Goal: Entertainment & Leisure: Consume media (video, audio)

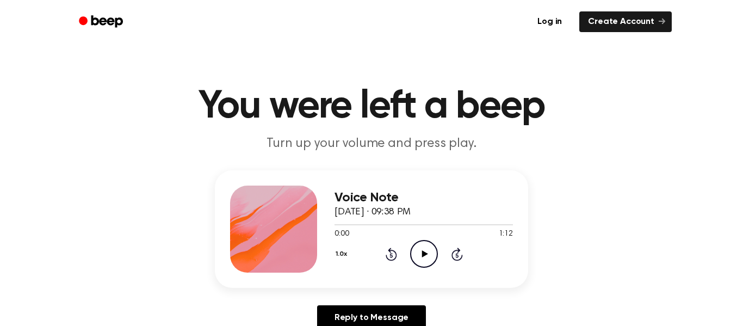
click at [421, 262] on icon "Play Audio" at bounding box center [424, 254] width 28 height 28
click at [418, 263] on icon "Play Audio" at bounding box center [424, 254] width 28 height 28
click at [417, 255] on icon "Play Audio" at bounding box center [424, 254] width 28 height 28
click at [416, 248] on icon "Pause Audio" at bounding box center [424, 254] width 28 height 28
click at [386, 244] on div "1.0x Rewind 5 seconds Play Audio Skip 5 seconds" at bounding box center [424, 254] width 178 height 28
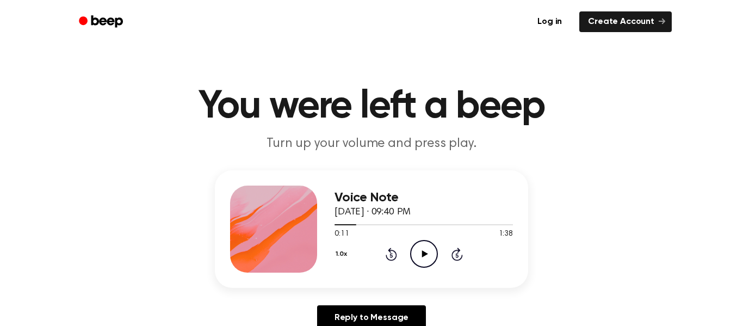
click at [392, 255] on icon "Rewind 5 seconds" at bounding box center [391, 254] width 12 height 14
click at [392, 255] on icon at bounding box center [391, 255] width 3 height 4
click at [391, 256] on icon "Rewind 5 seconds" at bounding box center [391, 254] width 12 height 14
click at [421, 249] on icon "Play Audio" at bounding box center [424, 254] width 28 height 28
click at [425, 262] on icon "Play Audio" at bounding box center [424, 254] width 28 height 28
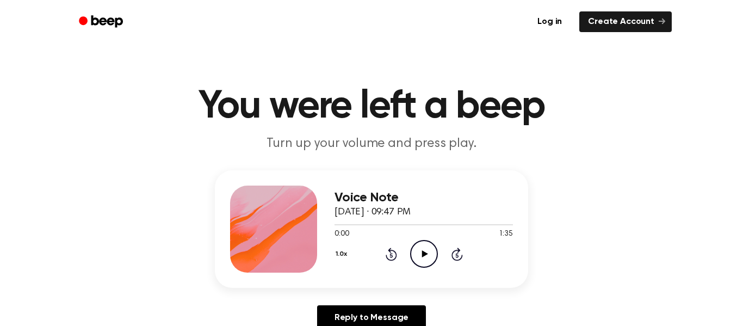
click at [419, 257] on icon "Play Audio" at bounding box center [424, 254] width 28 height 28
click at [392, 257] on icon "Rewind 5 seconds" at bounding box center [391, 254] width 12 height 14
click at [388, 250] on icon at bounding box center [391, 254] width 11 height 13
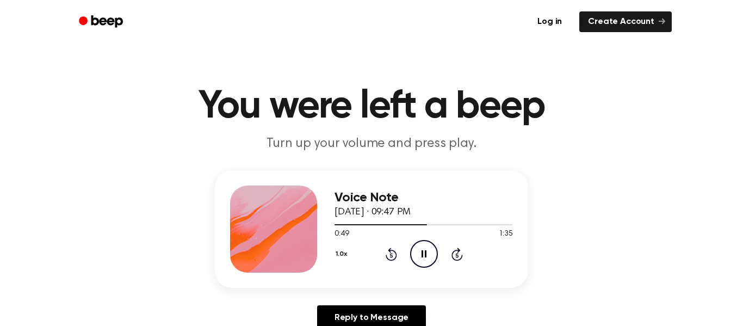
click at [390, 253] on icon "Rewind 5 seconds" at bounding box center [391, 254] width 12 height 14
click at [392, 256] on icon "Rewind 5 seconds" at bounding box center [391, 254] width 12 height 14
click at [393, 256] on icon "Rewind 5 seconds" at bounding box center [391, 254] width 12 height 14
click at [393, 257] on icon "Rewind 5 seconds" at bounding box center [391, 254] width 12 height 14
click at [390, 256] on icon at bounding box center [391, 255] width 3 height 4
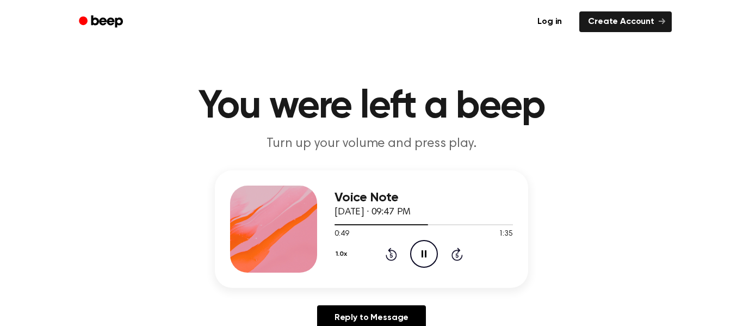
click at [390, 256] on icon at bounding box center [391, 255] width 3 height 4
click at [391, 260] on icon at bounding box center [391, 254] width 11 height 13
click at [391, 257] on icon at bounding box center [391, 255] width 3 height 4
click at [391, 257] on icon "Rewind 5 seconds" at bounding box center [391, 254] width 12 height 14
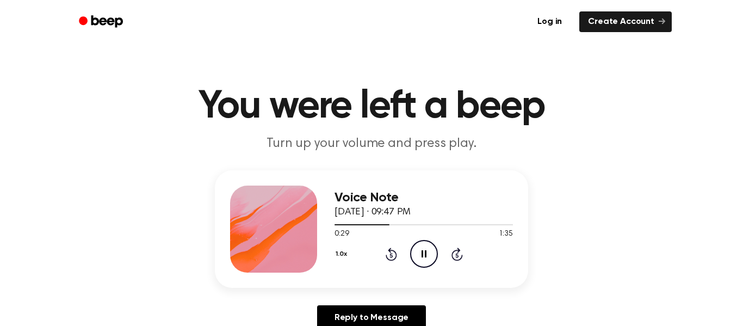
click at [455, 261] on icon at bounding box center [457, 254] width 11 height 13
click at [456, 260] on icon at bounding box center [457, 254] width 11 height 13
click at [426, 254] on icon "Pause Audio" at bounding box center [424, 254] width 28 height 28
click at [426, 254] on icon at bounding box center [425, 253] width 6 height 7
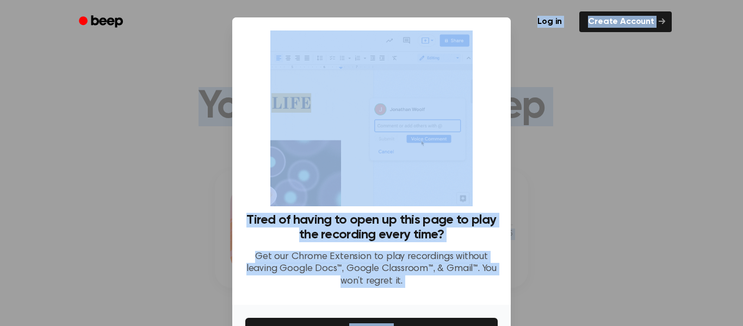
click at [97, 39] on div "Log in Create Account" at bounding box center [371, 22] width 601 height 44
click at [285, 8] on div "Log in Create Account" at bounding box center [371, 22] width 601 height 44
click at [190, 167] on div at bounding box center [371, 163] width 743 height 326
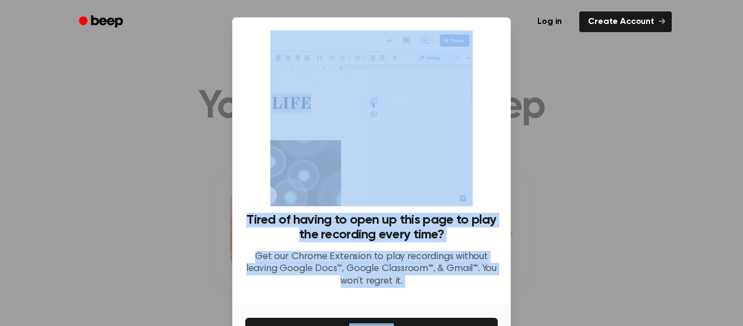
click at [191, 154] on div at bounding box center [371, 163] width 743 height 326
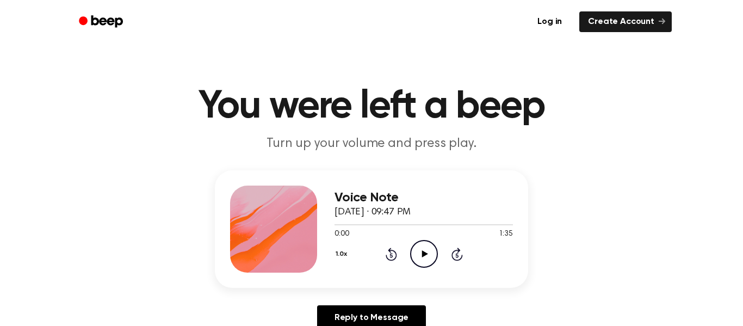
click at [432, 253] on icon "Play Audio" at bounding box center [424, 254] width 28 height 28
click at [457, 256] on icon "Skip 5 seconds" at bounding box center [457, 254] width 12 height 14
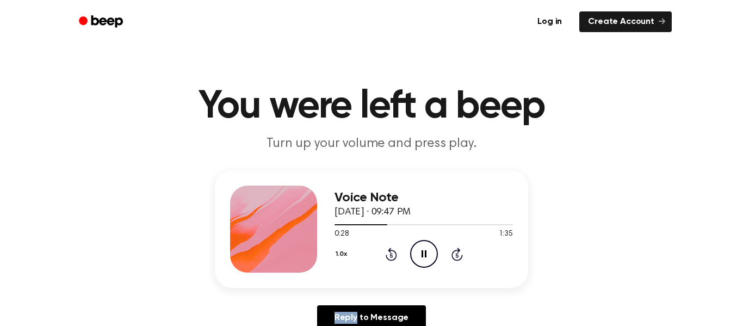
click at [457, 256] on icon "Skip 5 seconds" at bounding box center [457, 254] width 12 height 14
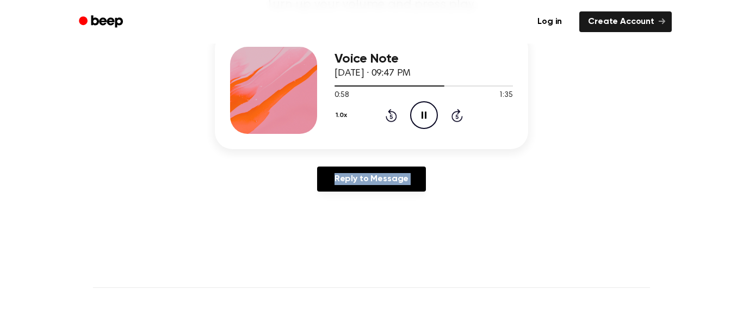
scroll to position [138, 0]
click at [391, 119] on icon at bounding box center [391, 117] width 3 height 4
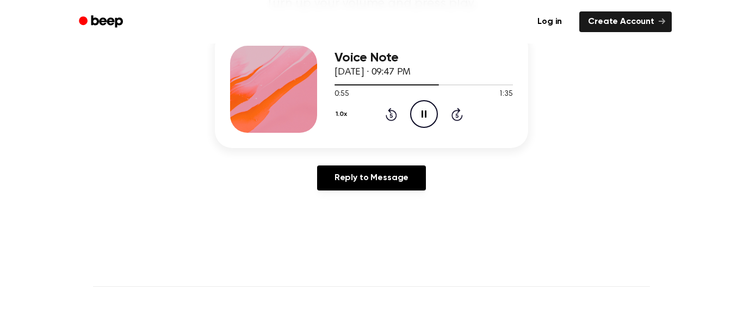
click at [395, 115] on icon "Rewind 5 seconds" at bounding box center [391, 114] width 12 height 14
click at [391, 116] on icon "Rewind 5 seconds" at bounding box center [391, 114] width 12 height 14
click at [425, 123] on icon "Play Audio" at bounding box center [424, 114] width 28 height 28
